Goal: Check status: Check status

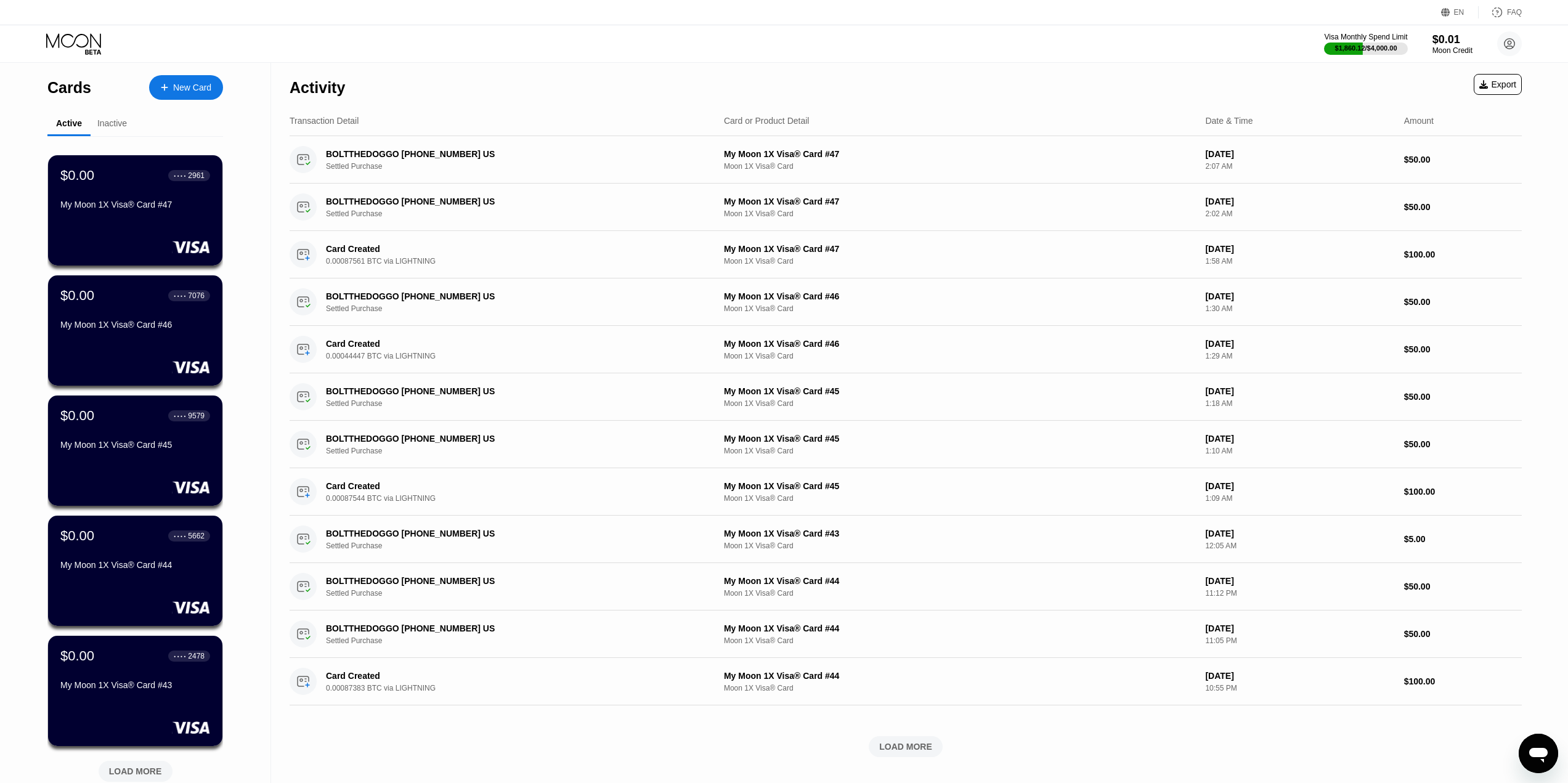
scroll to position [221, 0]
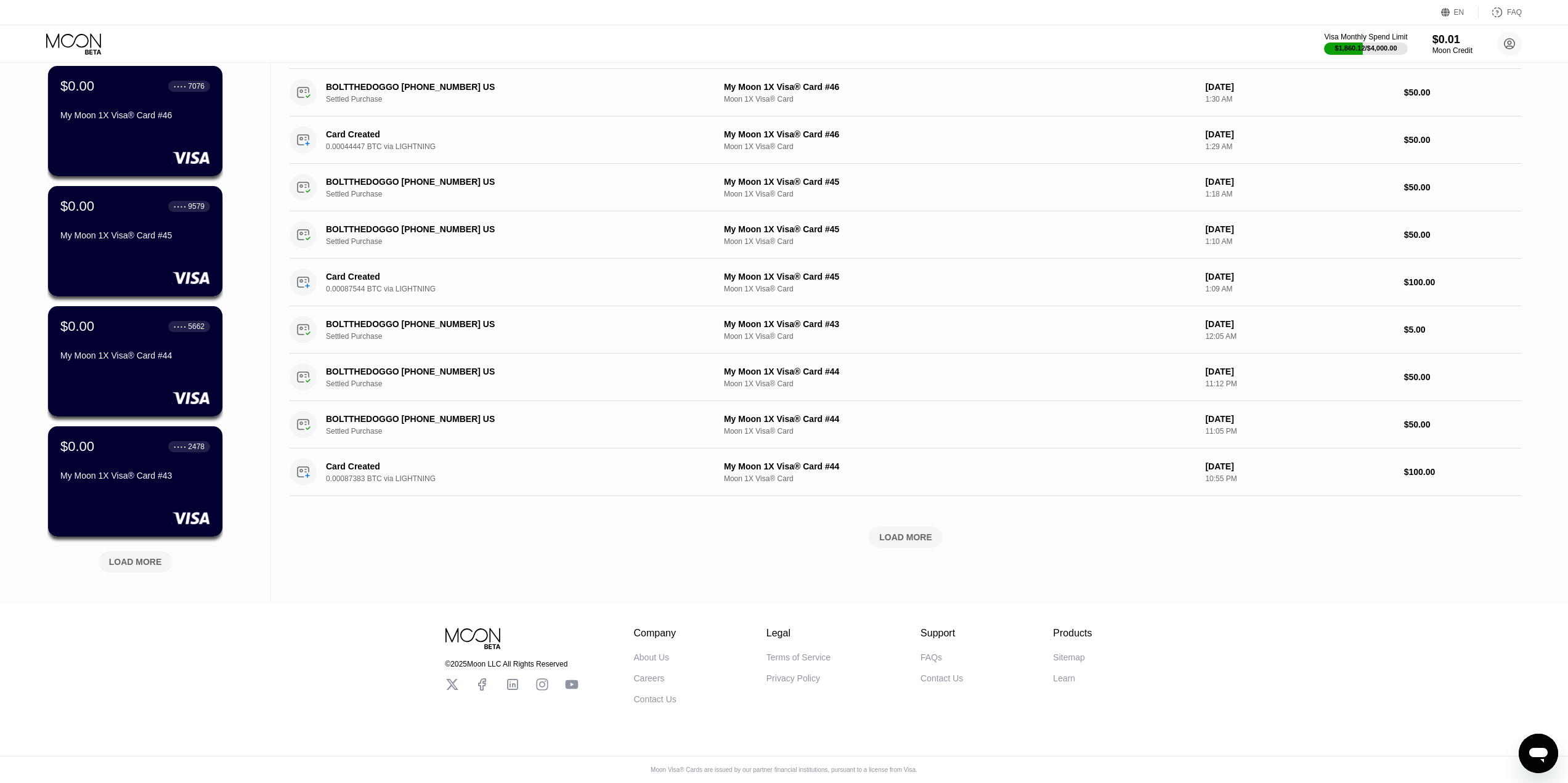
drag, startPoint x: 279, startPoint y: 404, endPoint x: 205, endPoint y: 496, distance: 118.1
click at [137, 560] on div "LOAD MORE" at bounding box center [135, 562] width 74 height 21
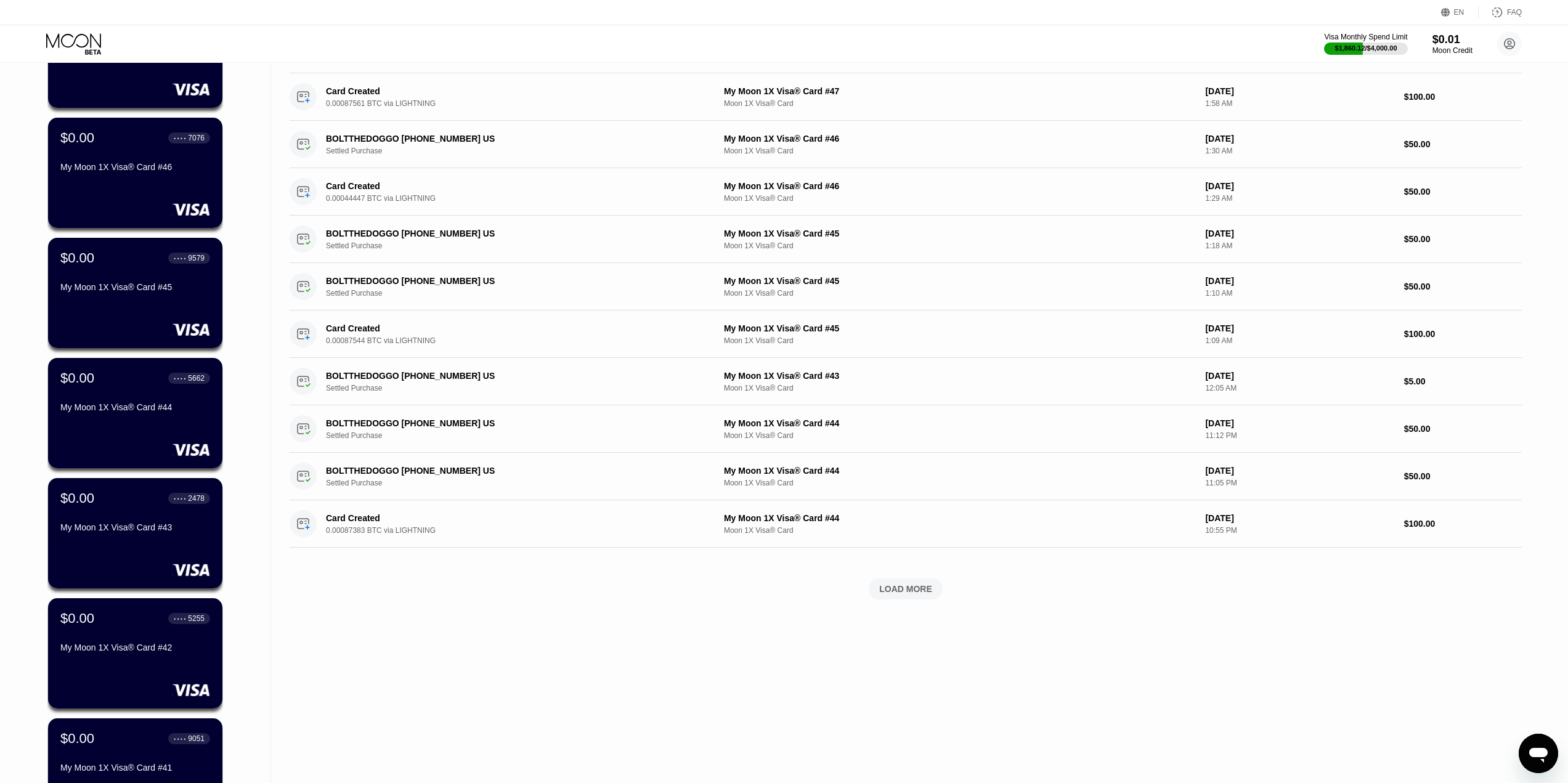
scroll to position [821, 0]
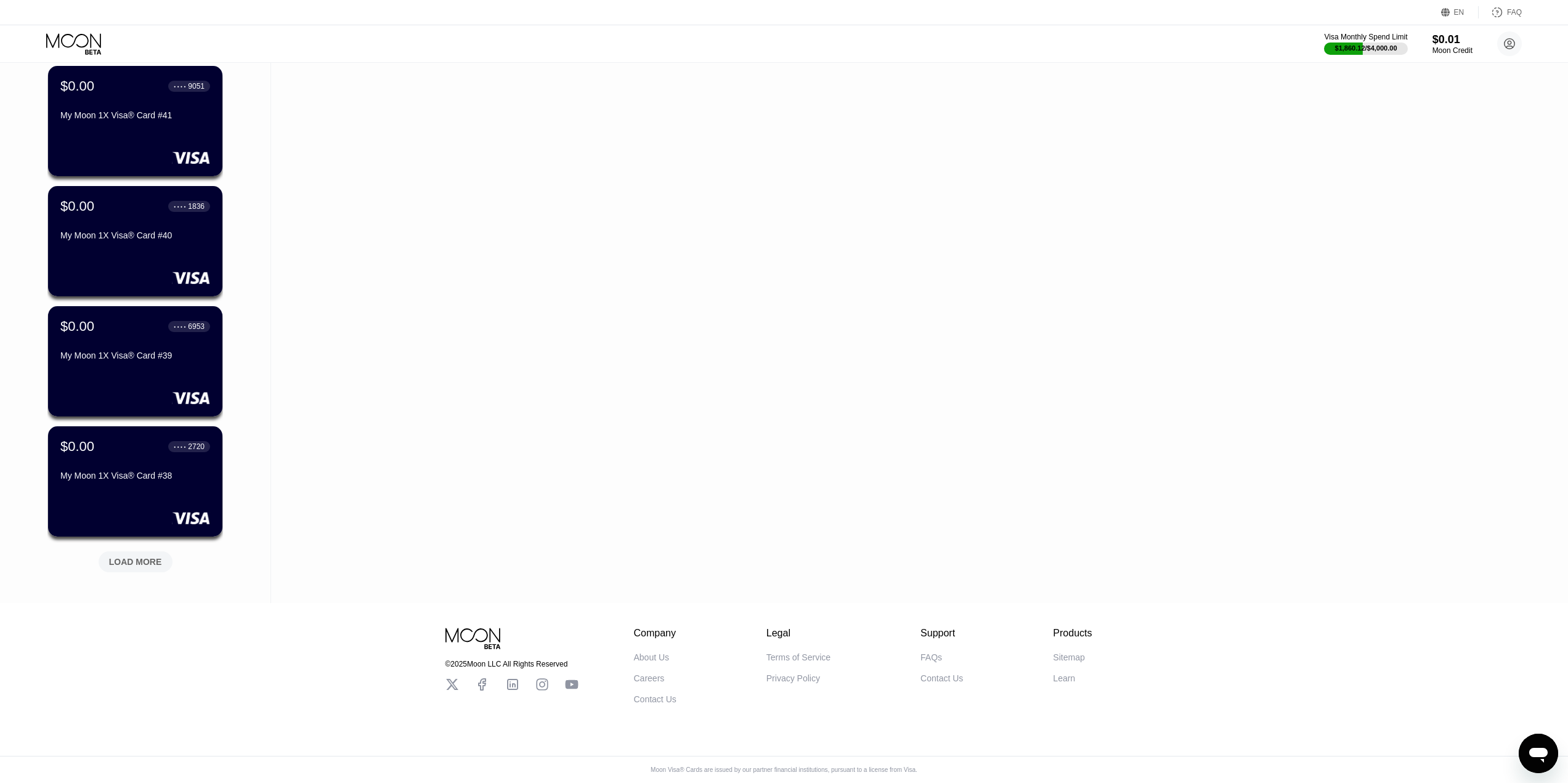
drag, startPoint x: 248, startPoint y: 274, endPoint x: 270, endPoint y: 498, distance: 225.1
click at [129, 556] on div "LOAD MORE" at bounding box center [135, 562] width 53 height 11
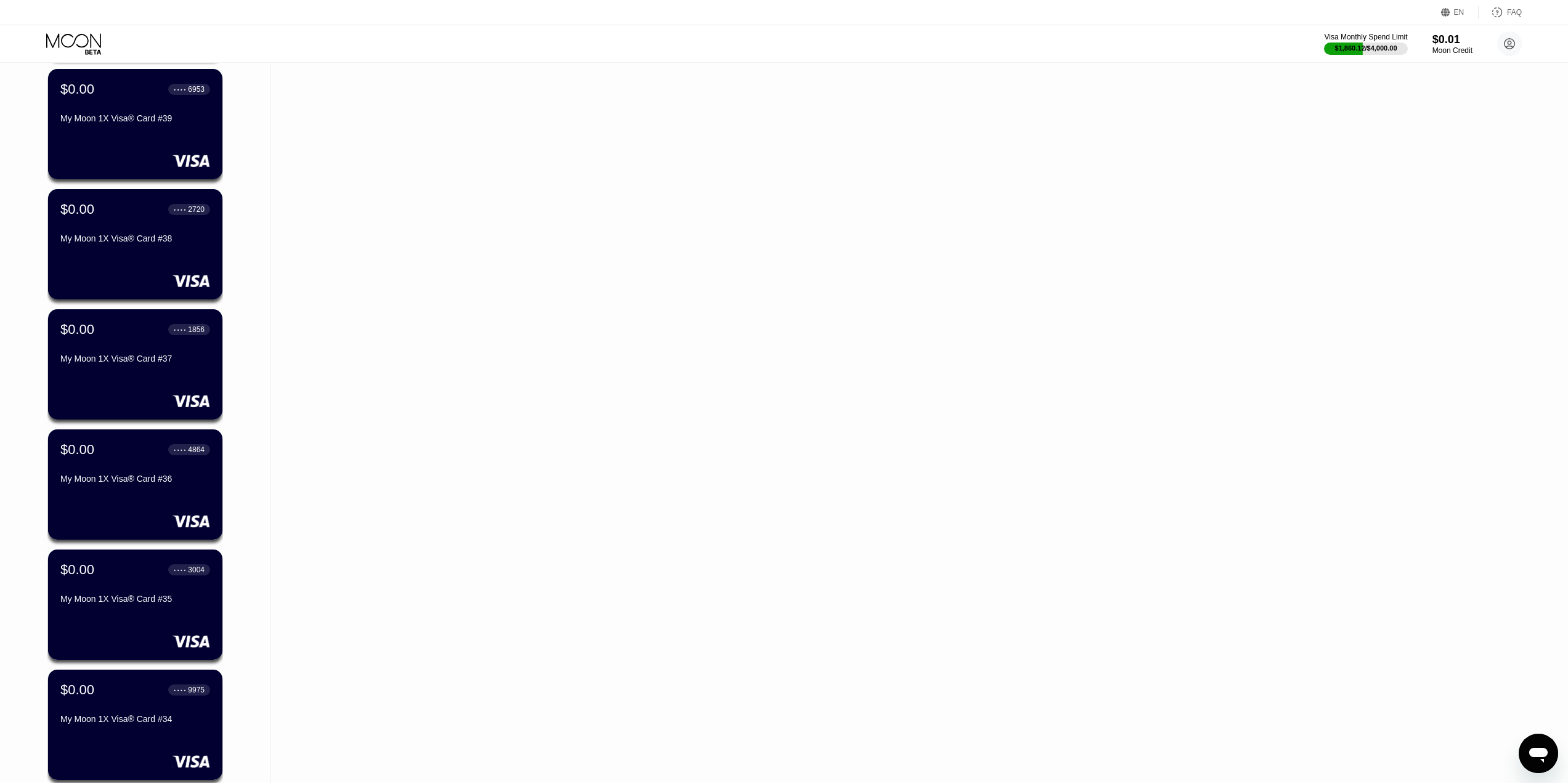
scroll to position [1422, 0]
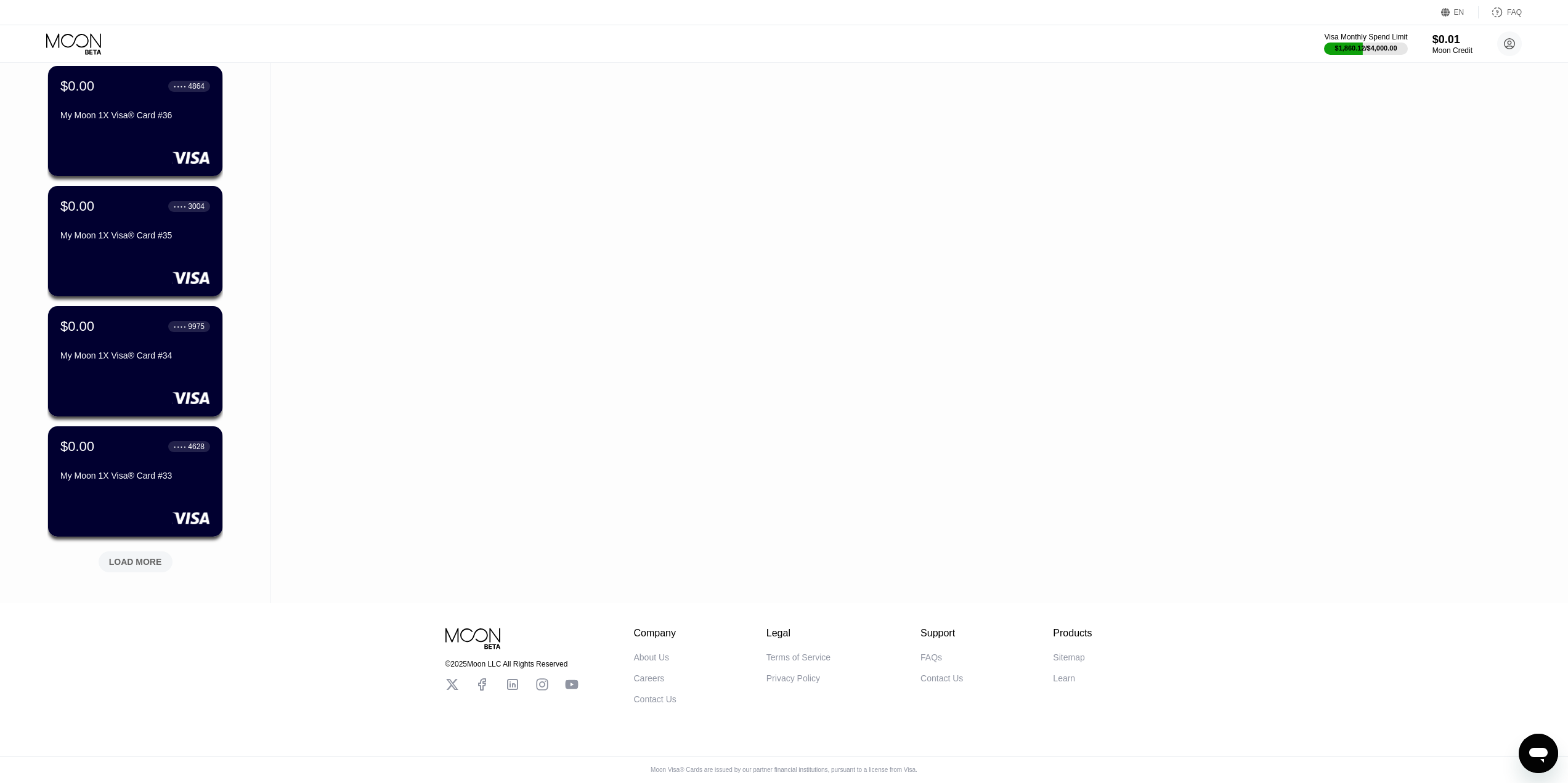
drag, startPoint x: 273, startPoint y: 412, endPoint x: 204, endPoint y: 587, distance: 188.1
click at [162, 552] on div "LOAD MORE" at bounding box center [135, 562] width 74 height 21
drag, startPoint x: 252, startPoint y: 304, endPoint x: 245, endPoint y: 609, distance: 305.1
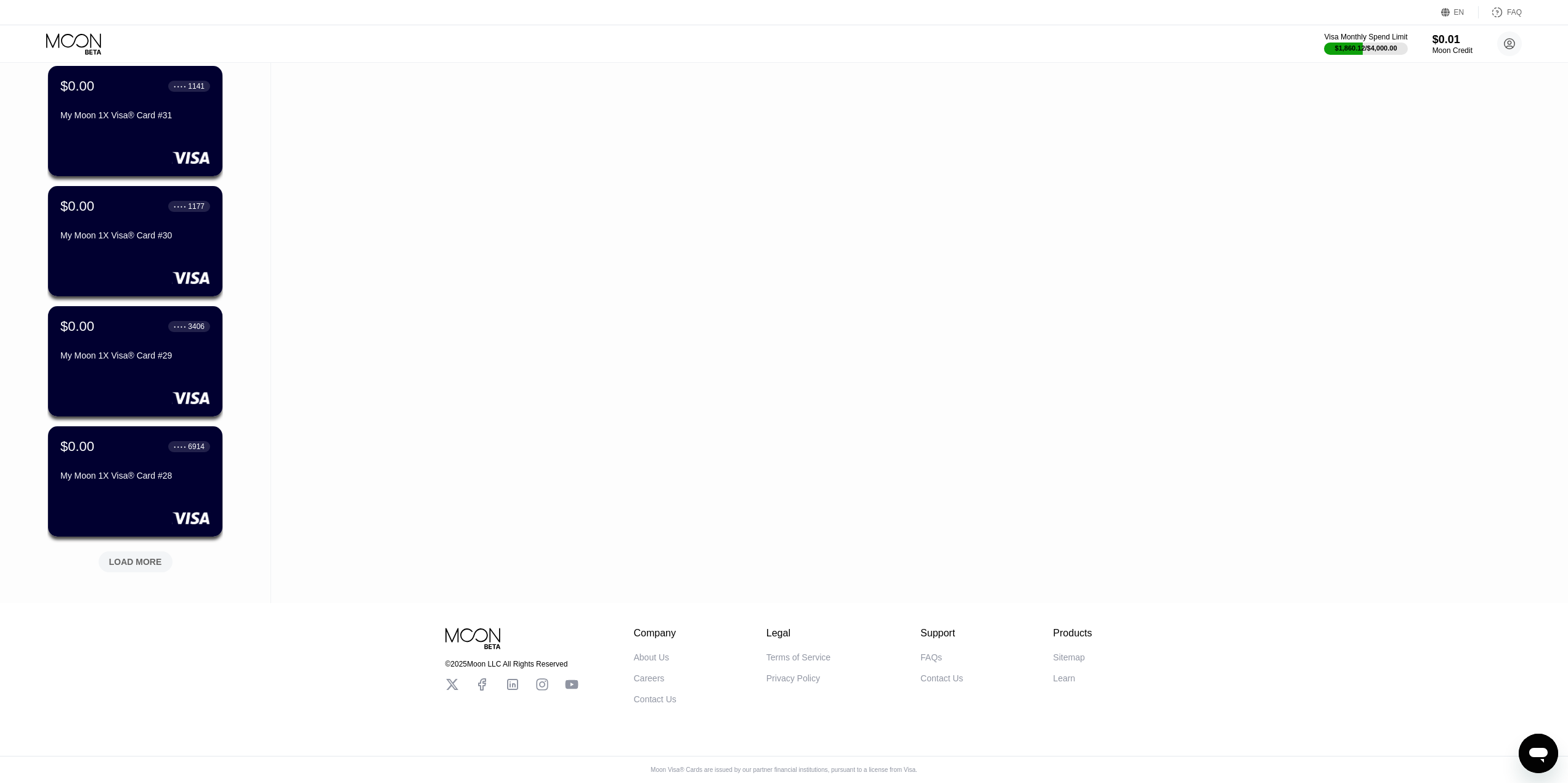
click at [161, 557] on div "LOAD MORE" at bounding box center [135, 562] width 74 height 21
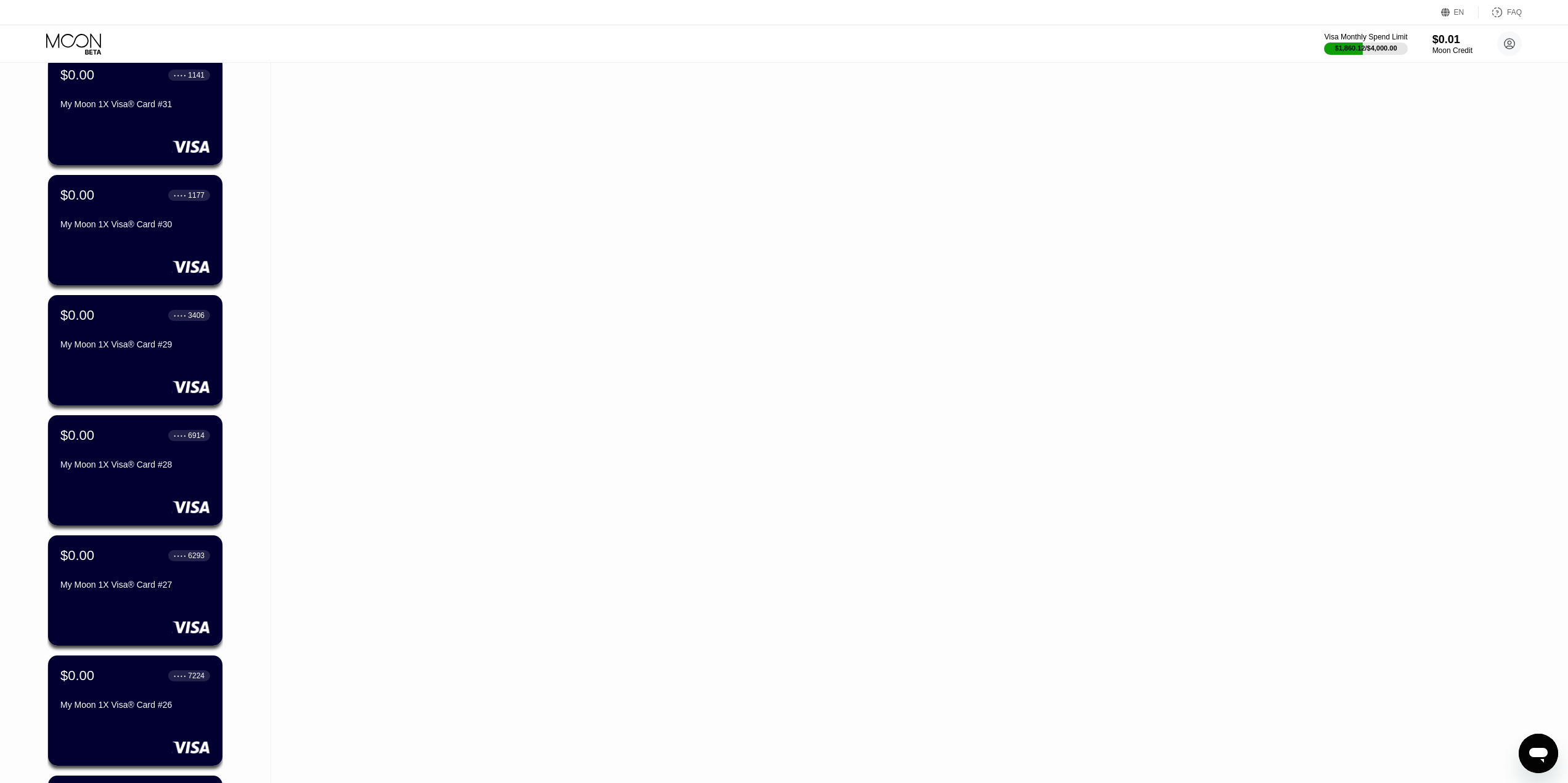
scroll to position [2623, 0]
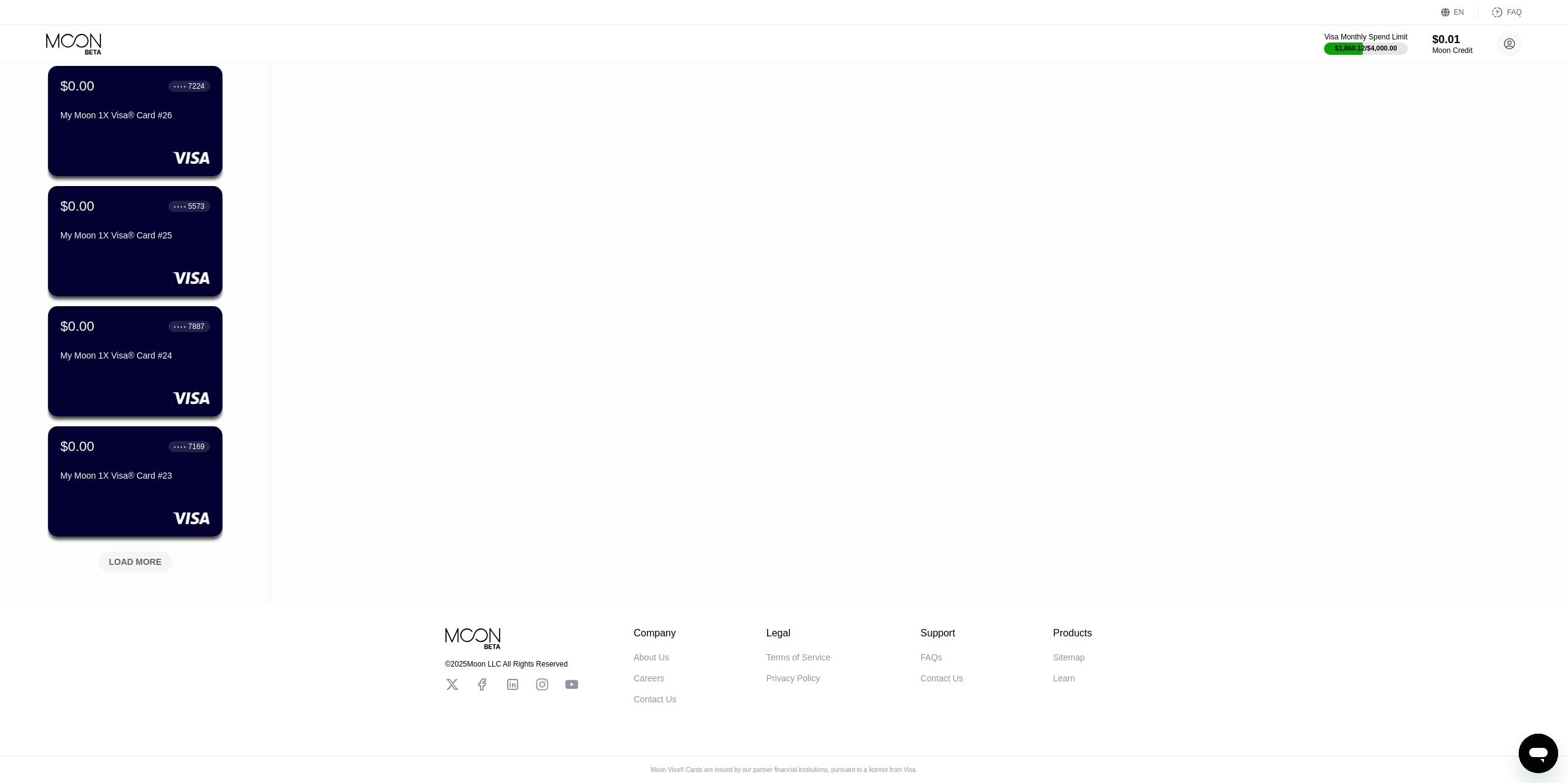
drag, startPoint x: 263, startPoint y: 283, endPoint x: 172, endPoint y: 565, distance: 296.3
click at [136, 556] on div "LOAD MORE" at bounding box center [135, 562] width 53 height 11
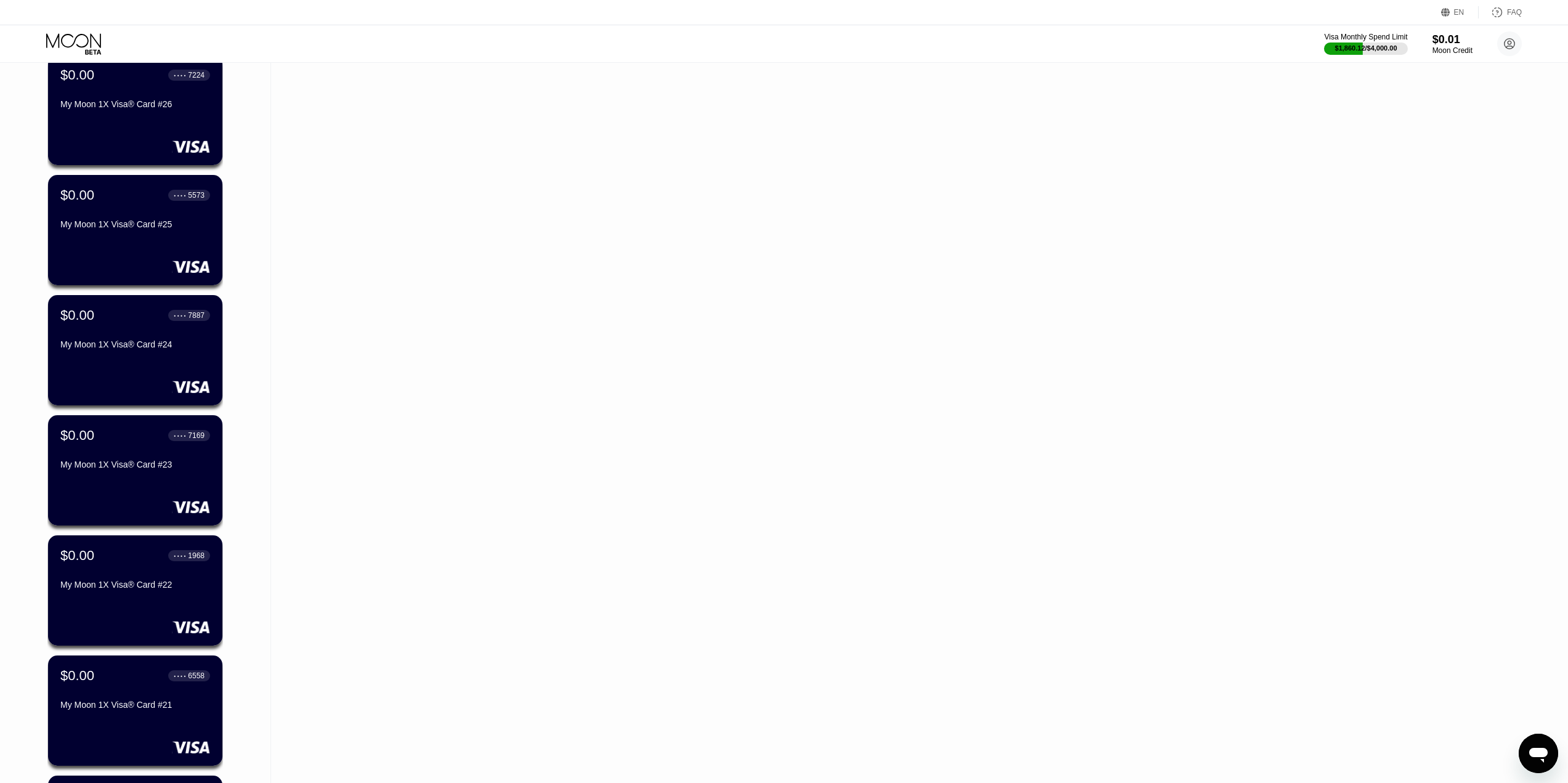
scroll to position [3224, 0]
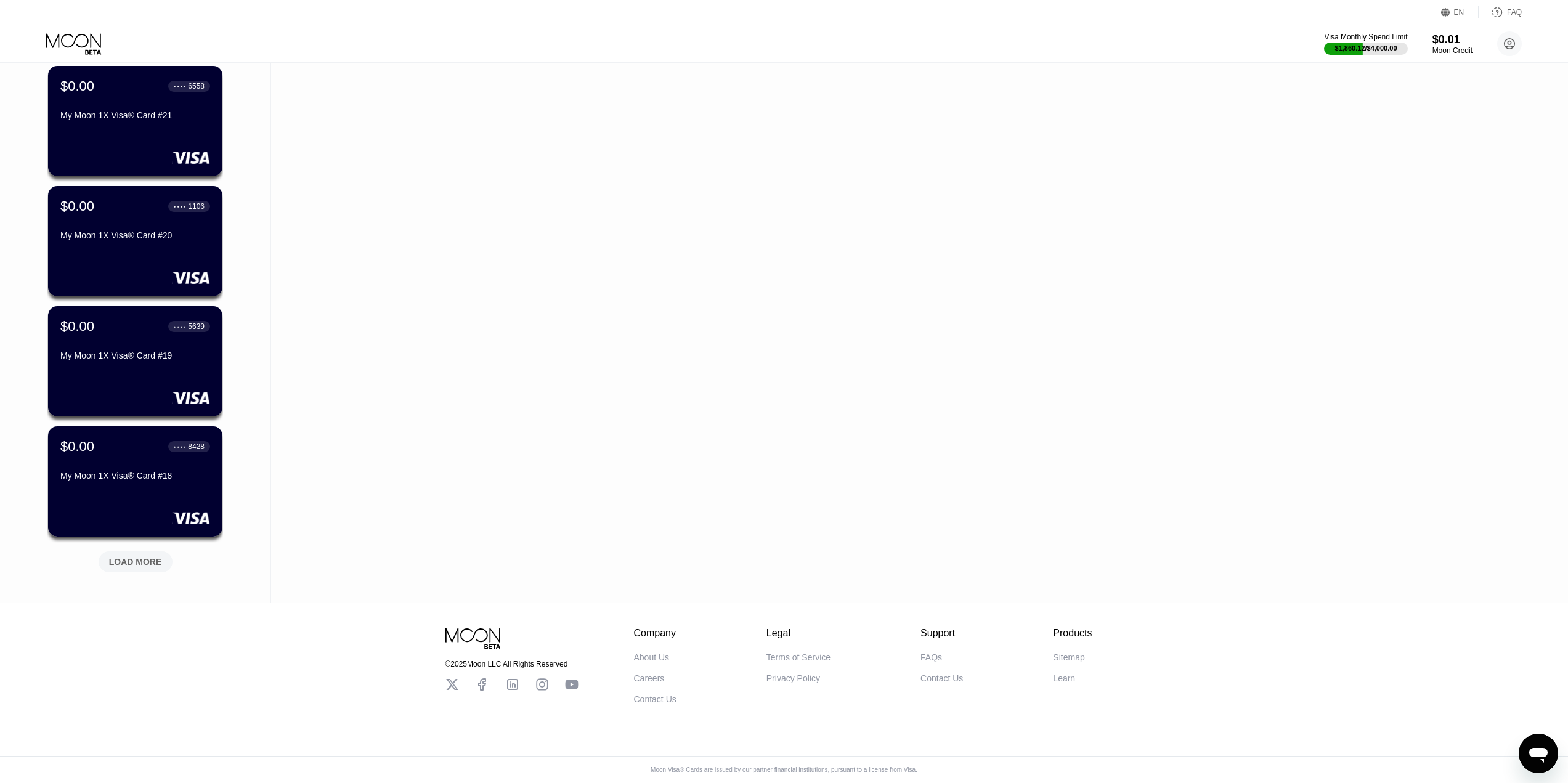
drag, startPoint x: 257, startPoint y: 437, endPoint x: 221, endPoint y: 573, distance: 140.7
click at [130, 556] on div "LOAD MORE" at bounding box center [135, 562] width 53 height 11
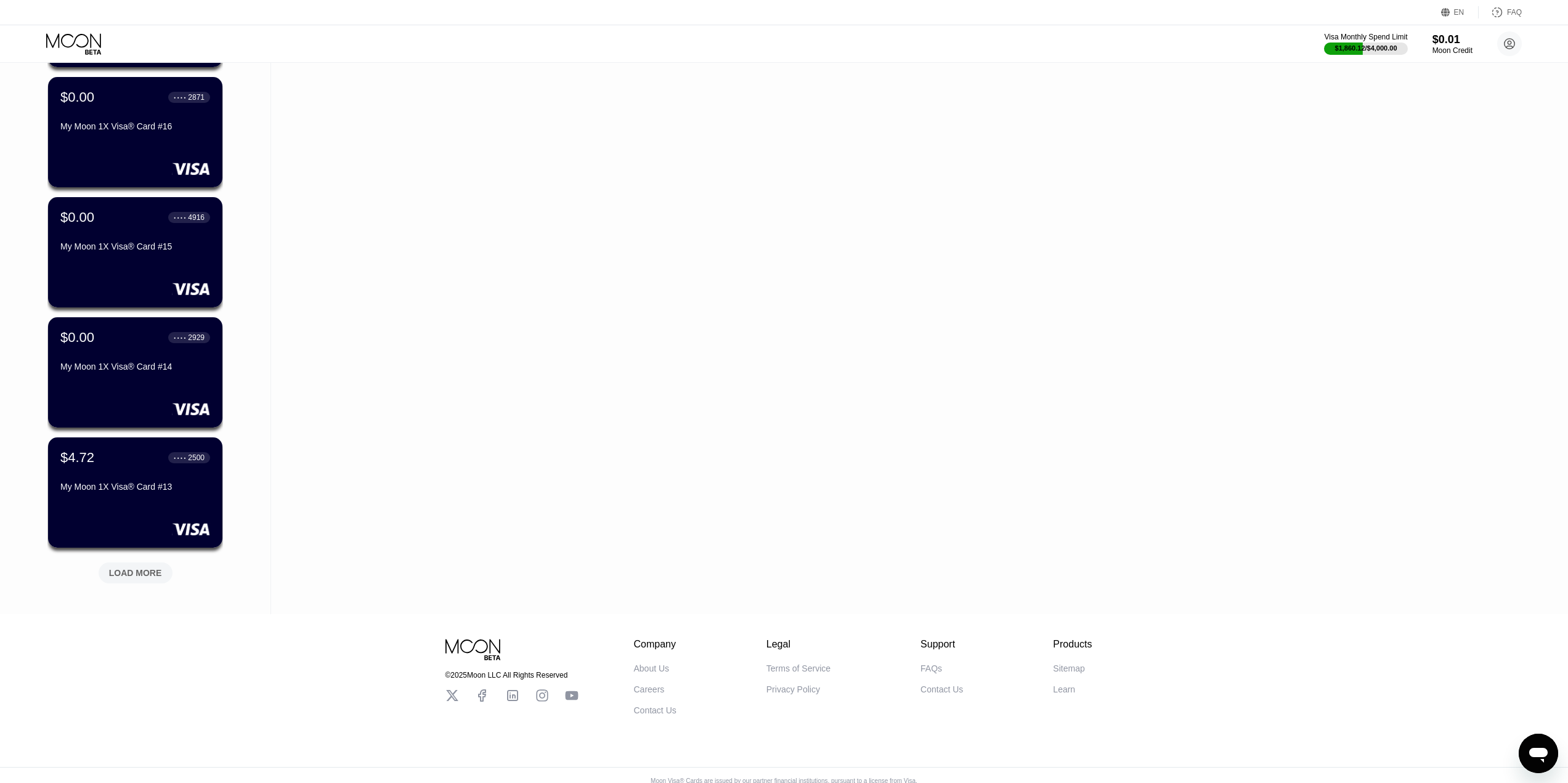
scroll to position [3825, 0]
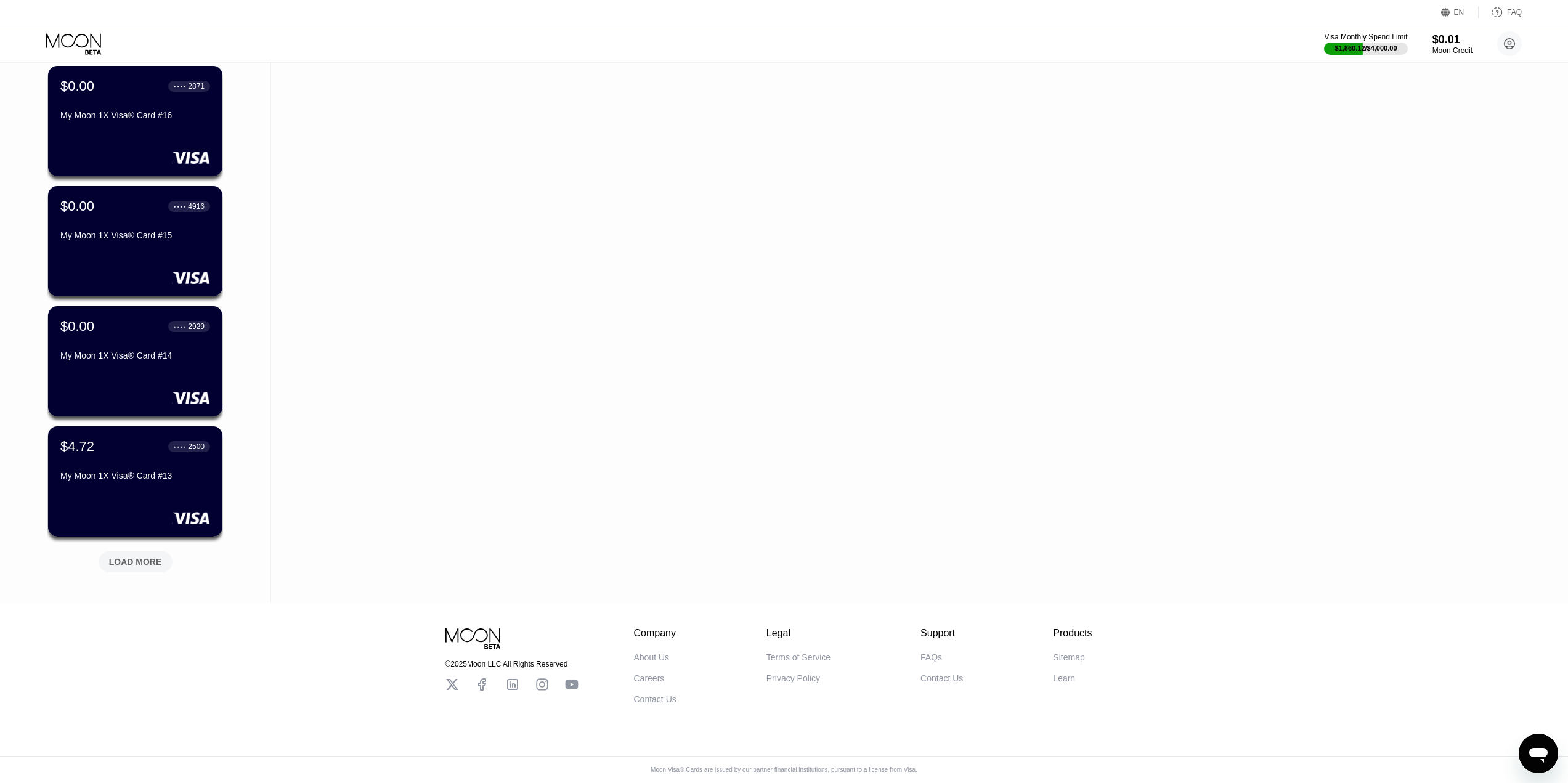
drag, startPoint x: 270, startPoint y: 555, endPoint x: 276, endPoint y: 740, distance: 185.1
click at [132, 556] on div "LOAD MORE" at bounding box center [135, 562] width 53 height 11
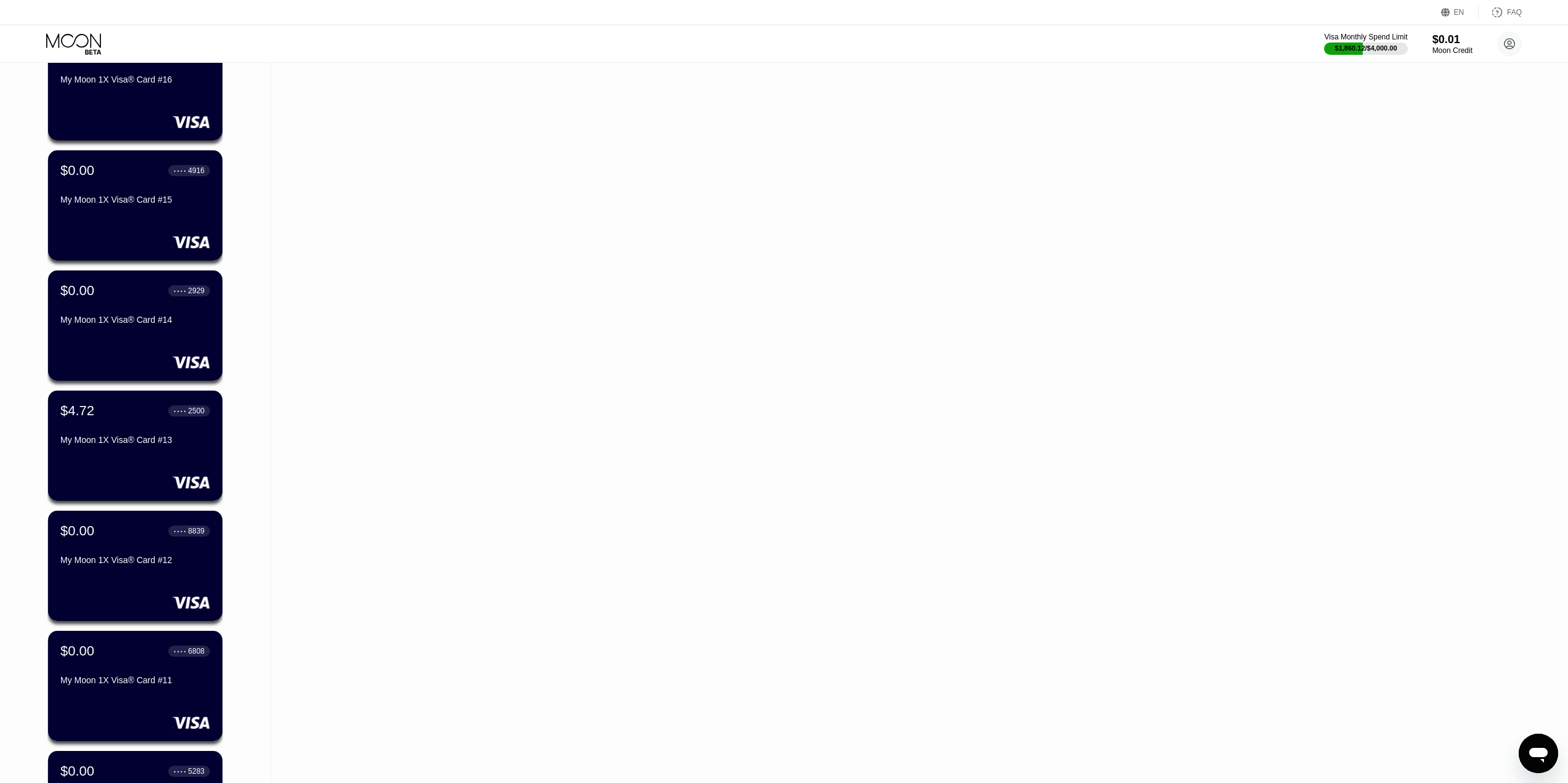
scroll to position [3849, 0]
click at [116, 424] on div "$4.72 ● ● ● ● 2500 My Moon 1X Visa® Card #13" at bounding box center [135, 426] width 151 height 47
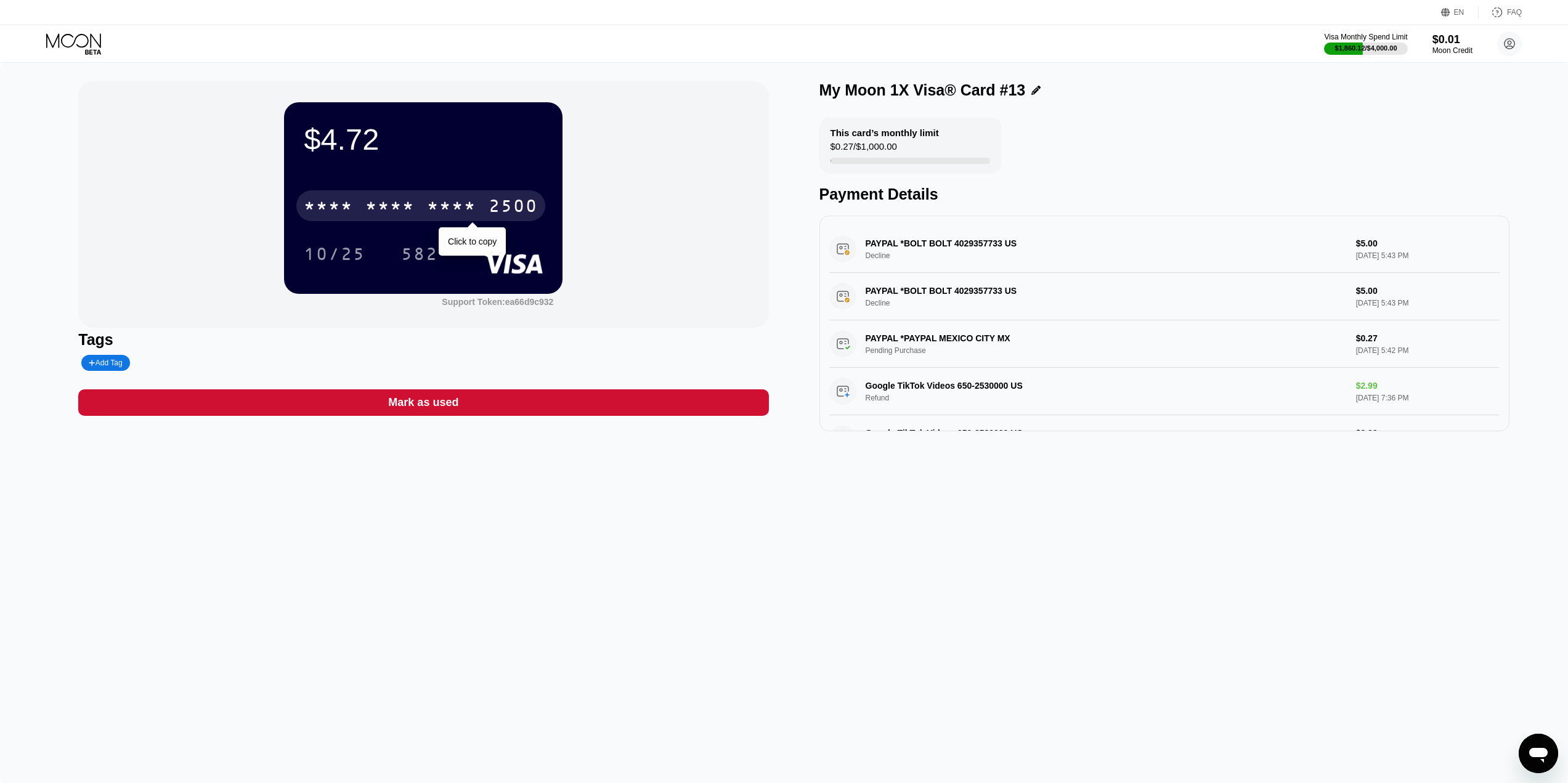
click at [458, 204] on div "* * * *" at bounding box center [451, 208] width 49 height 20
click at [75, 39] on icon at bounding box center [73, 40] width 54 height 14
